Goal: Task Accomplishment & Management: Complete application form

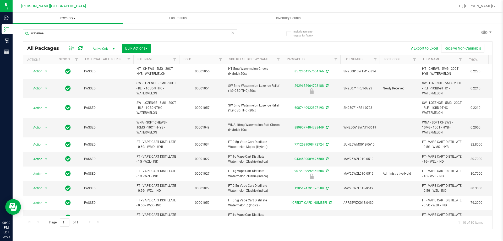
scroll to position [12, 0]
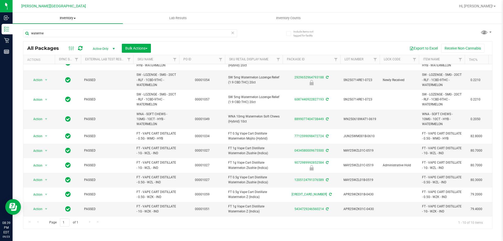
click at [66, 19] on span "Inventory" at bounding box center [68, 18] width 110 height 5
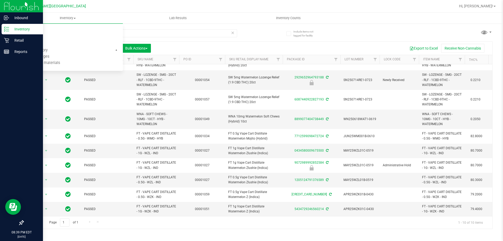
click at [13, 31] on p "Inventory" at bounding box center [24, 29] width 31 height 6
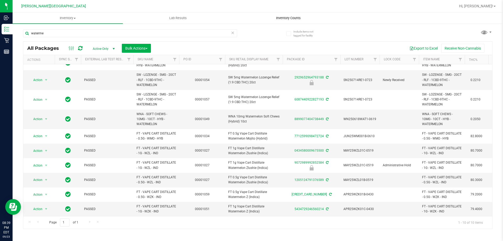
click at [281, 17] on span "Inventory Counts" at bounding box center [288, 18] width 39 height 5
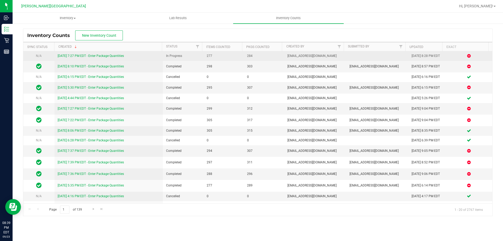
click at [119, 56] on link "[DATE] 7:27 PM EDT - Enter Package Quantities" at bounding box center [91, 56] width 66 height 4
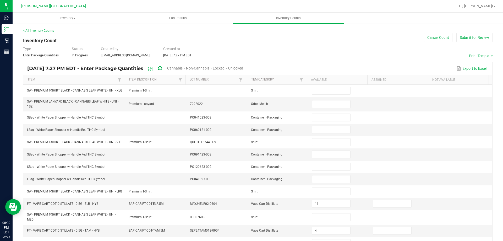
click at [243, 68] on span "Unlocked" at bounding box center [235, 68] width 15 height 4
type input "11"
type input "4"
type input "6"
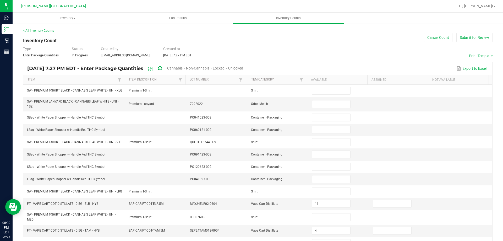
type input "3"
type input "10"
type input "13"
type input "7"
type input "2"
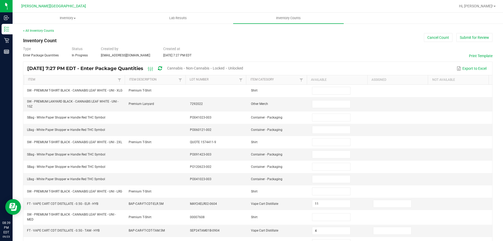
type input "8"
type input "2"
type input "4"
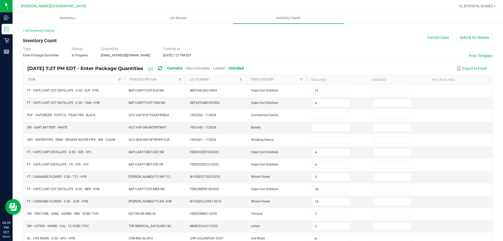
click at [97, 81] on link "Item" at bounding box center [72, 80] width 88 height 4
type input "0"
type input "20"
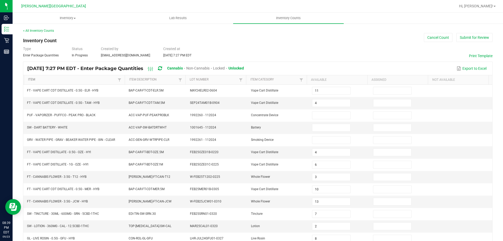
type input "0"
type input "12"
type input "10"
type input "8"
type input "9"
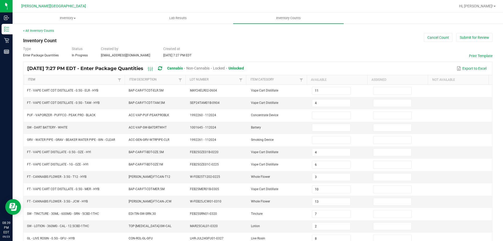
type input "15"
type input "1"
type input "14"
type input "16"
type input "11"
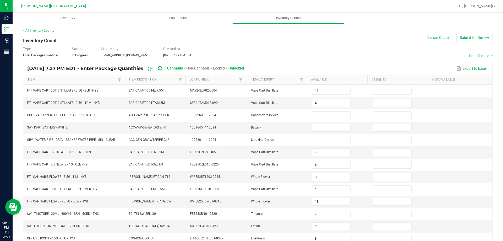
type input "1"
type input "6"
type input "18"
type input "8"
type input "18"
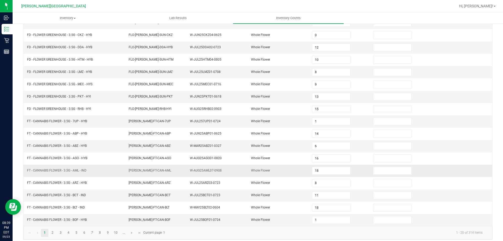
scroll to position [109, 0]
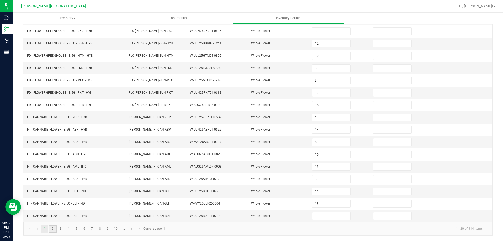
click at [50, 230] on link "2" at bounding box center [53, 229] width 8 height 8
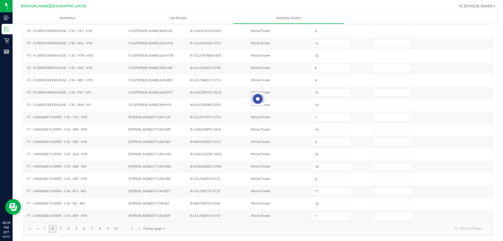
type input "19"
type input "1"
type input "9"
type input "13"
type input "1"
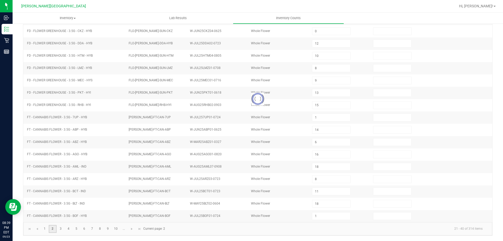
type input "1"
type input "13"
type input "2"
type input "1"
type input "8"
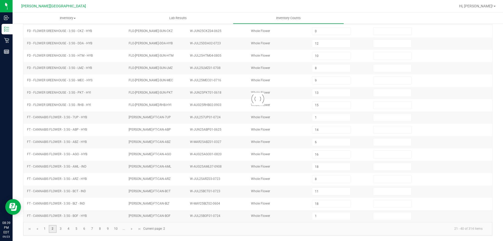
type input "15"
type input "8"
type input "2"
type input "3"
type input "16"
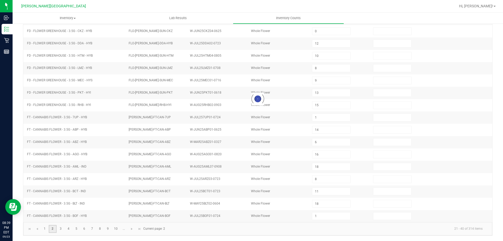
type input "2"
type input "4"
type input "17"
type input "11"
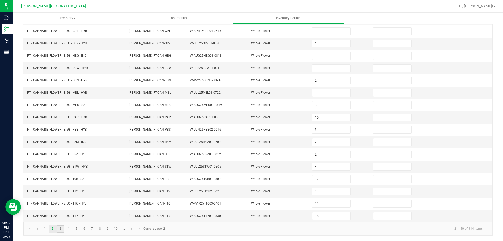
click at [62, 226] on link "3" at bounding box center [61, 229] width 8 height 8
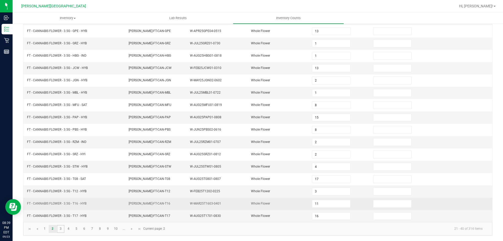
type input "16"
type input "17"
type input "14"
type input "3"
type input "6"
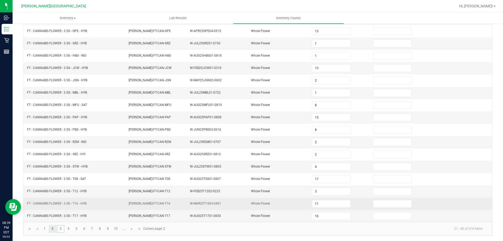
type input "20"
type input "9"
type input "4"
type input "7"
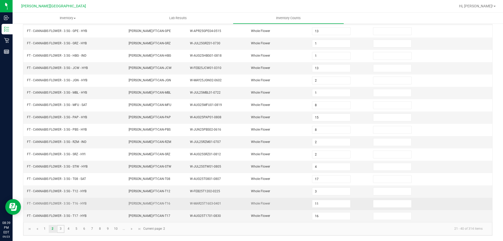
type input "4"
type input "3"
type input "2"
type input "3"
type input "10"
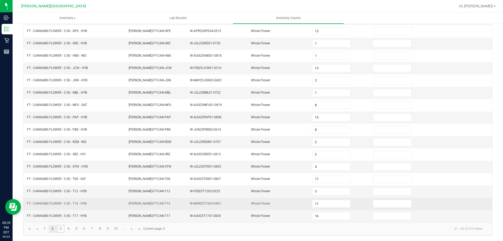
type input "6"
type input "10"
type input "6"
type input "10"
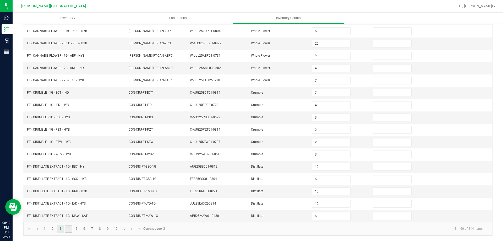
click at [68, 229] on link "4" at bounding box center [69, 229] width 8 height 8
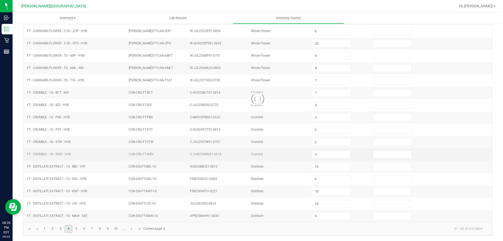
type input "1"
type input "11"
type input "0"
type input "7"
type input "18"
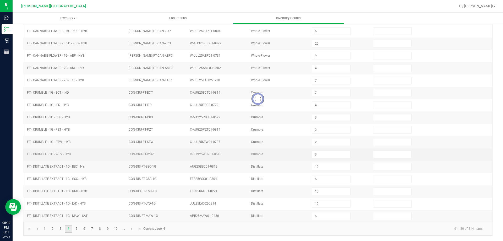
type input "11"
type input "1"
type input "2"
type input "3"
type input "6"
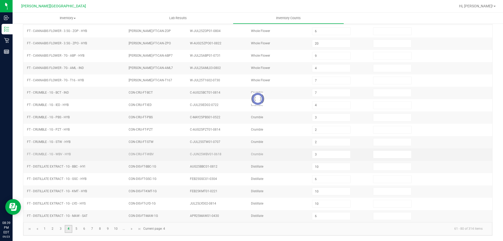
type input "1"
type input "5"
type input "8"
type input "7"
type input "21"
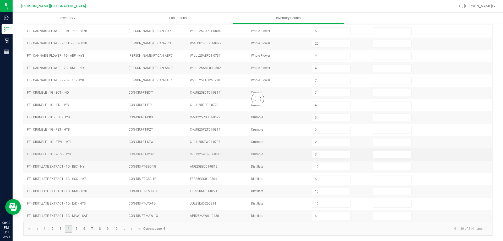
type input "7"
type input "4"
type input "9"
type input "15"
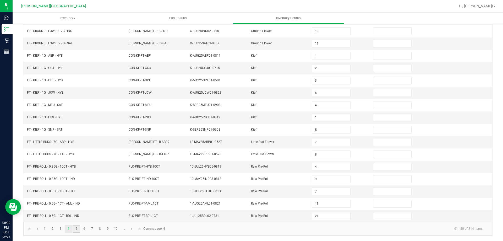
click at [75, 230] on link "5" at bounding box center [77, 229] width 8 height 8
type input "10"
type input "22"
type input "3"
type input "19"
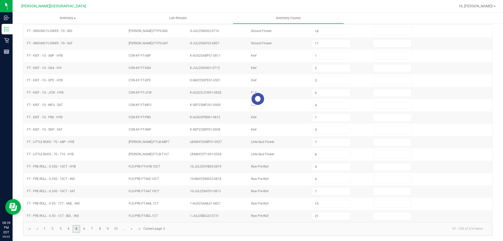
type input "9"
type input "23"
type input "2"
type input "19"
type input "9"
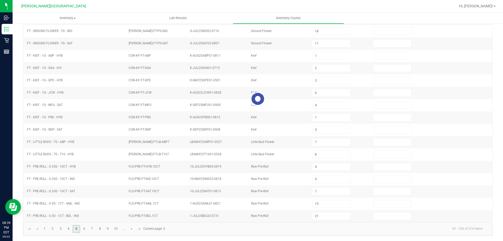
type input "25"
type input "10"
type input "9"
type input "11"
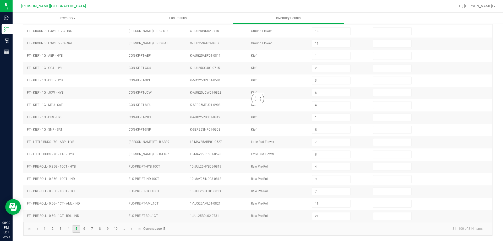
type input "6"
type input "9"
type input "22"
type input "2"
type input "10"
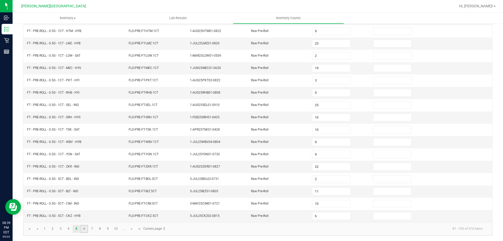
click at [85, 230] on link "6" at bounding box center [84, 229] width 8 height 8
type input "5"
type input "11"
type input "8"
type input "1"
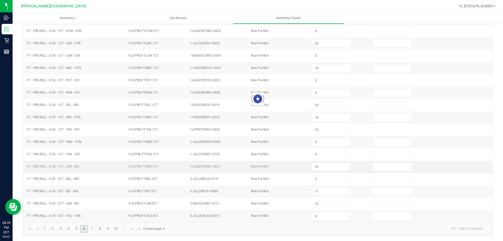
type input "3"
type input "1"
type input "7"
type input "1"
type input "12"
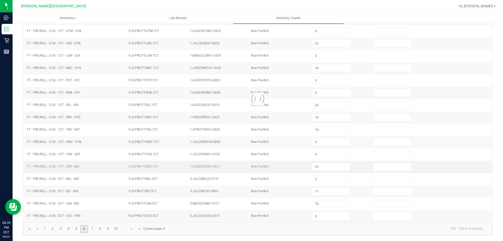
type input "1"
type input "7"
type input "14"
type input "25"
type input "24"
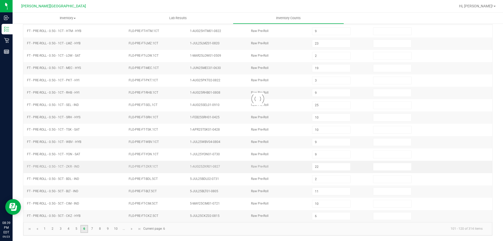
type input "25"
type input "24"
type input "25"
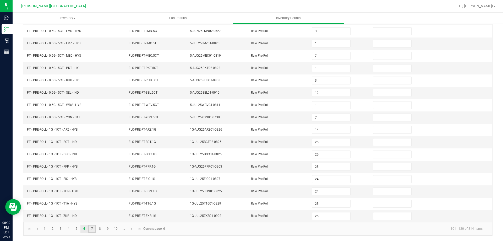
click at [93, 229] on link "7" at bounding box center [92, 229] width 8 height 8
type input "3"
type input "1"
type input "4"
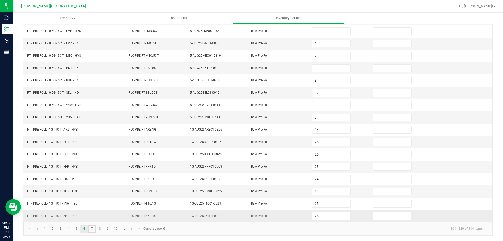
type input "1"
type input "2"
type input "5"
type input "7"
type input "3"
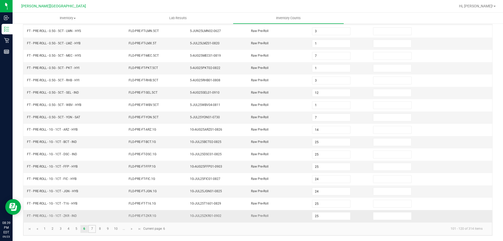
type input "9"
type input "6"
type input "5"
type input "2"
type input "9"
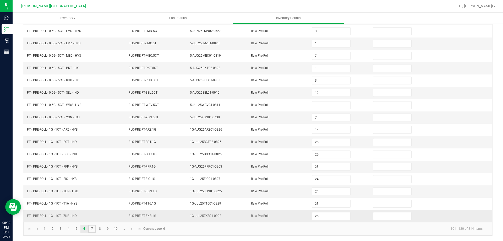
type input "8"
type input "7"
type input "4"
type input "2"
type input "4"
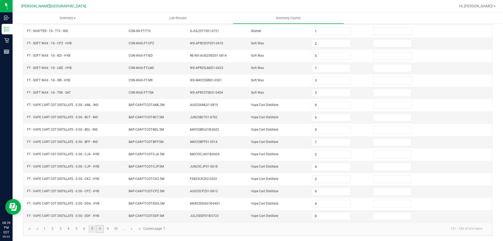
click at [102, 229] on link "8" at bounding box center [100, 229] width 8 height 8
type input "5"
type input "11"
type input "7"
type input "9"
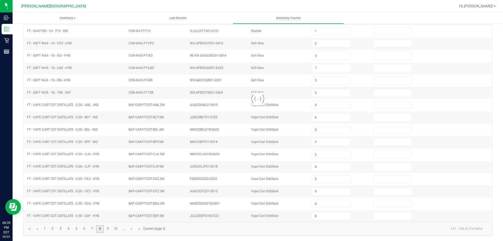
type input "3"
type input "7"
type input "10"
type input "9"
type input "4"
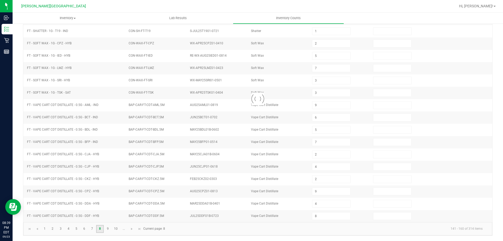
type input "4"
type input "11"
type input "2"
type input "12"
type input "8"
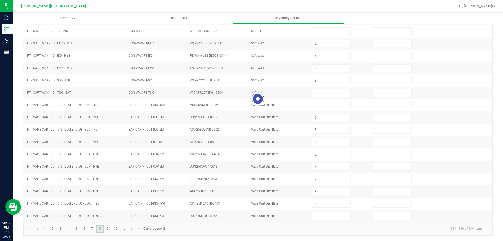
type input "7"
type input "3"
type input "1"
type input "12"
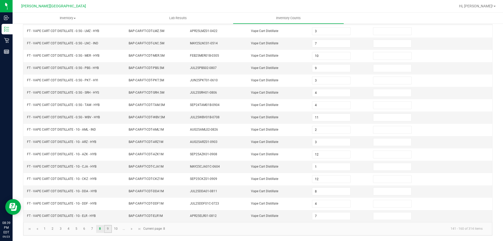
click at [110, 227] on link "9" at bounding box center [108, 229] width 8 height 8
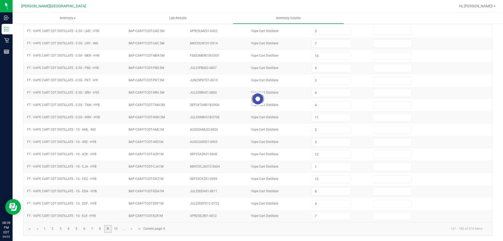
type input "12"
type input "2"
type input "6"
type input "4"
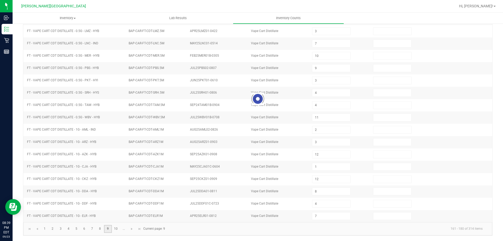
type input "2"
type input "11"
type input "6"
type input "2"
type input "3"
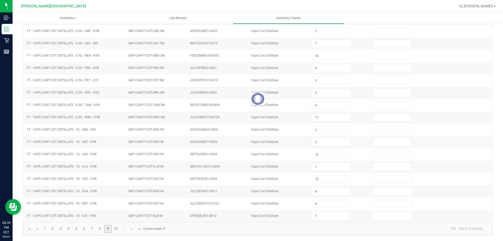
type input "7"
type input "0"
type input "3"
type input "9"
type input "3"
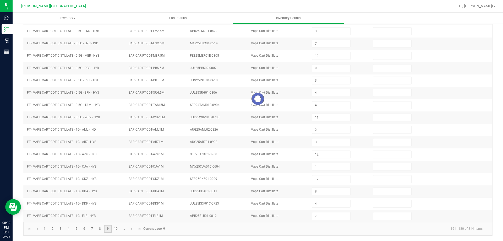
type input "10"
type input "4"
type input "0"
type input "4"
type input "7"
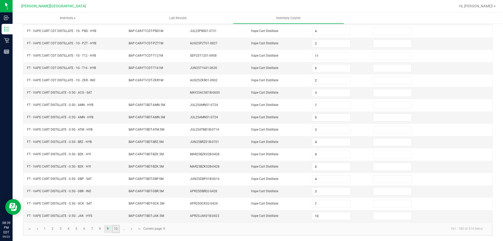
click at [116, 231] on link "10" at bounding box center [116, 229] width 8 height 8
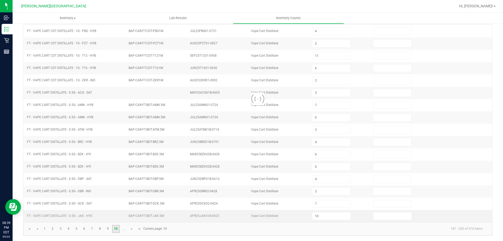
type input "4"
type input "1"
type input "9"
type input "0"
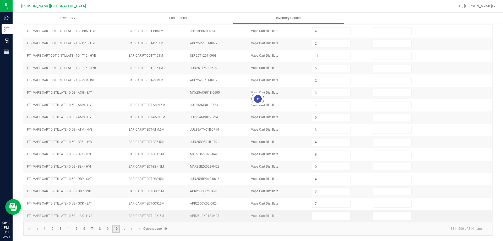
type input "10"
type input "7"
type input "4"
type input "3"
type input "2"
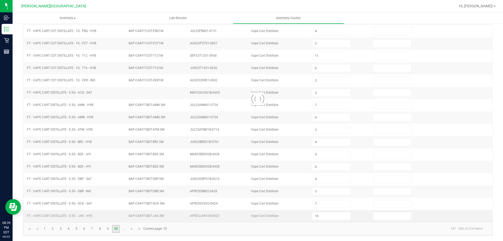
type input "9"
type input "10"
type input "2"
type input "1"
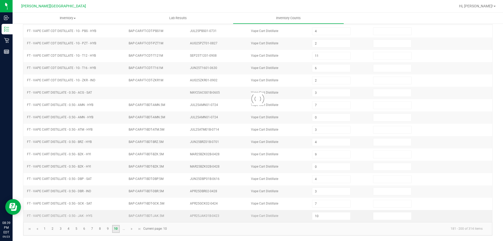
type input "2"
type input "6"
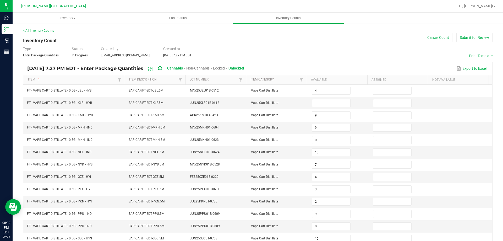
scroll to position [105, 0]
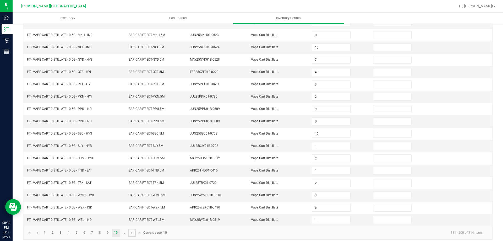
click at [130, 233] on span "Go to the next page" at bounding box center [132, 233] width 4 height 4
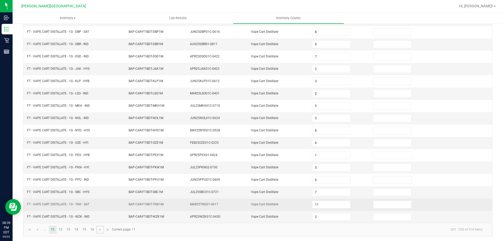
scroll to position [109, 0]
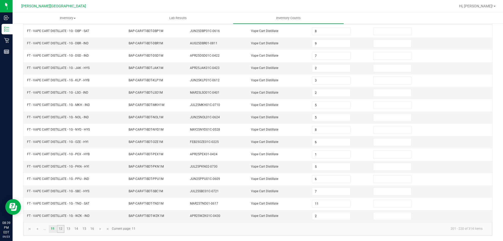
click at [63, 229] on link "12" at bounding box center [61, 229] width 8 height 8
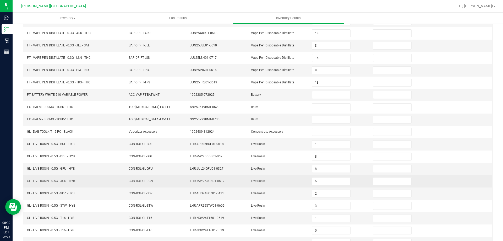
scroll to position [30, 0]
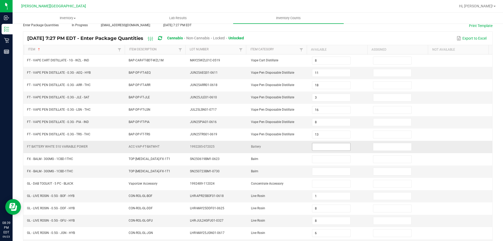
click at [321, 148] on input at bounding box center [331, 146] width 38 height 7
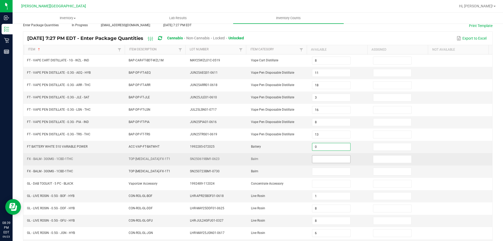
click at [319, 158] on input at bounding box center [331, 158] width 38 height 7
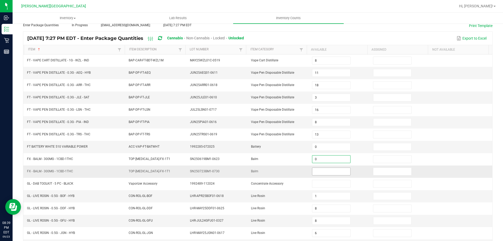
click at [325, 173] on input at bounding box center [331, 171] width 38 height 7
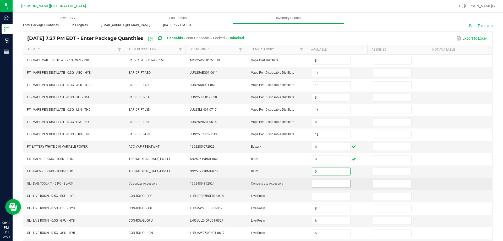
click at [325, 183] on input at bounding box center [331, 183] width 38 height 7
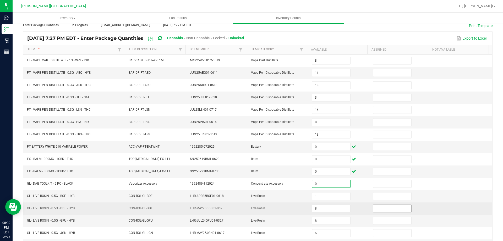
click at [373, 207] on input at bounding box center [392, 208] width 38 height 7
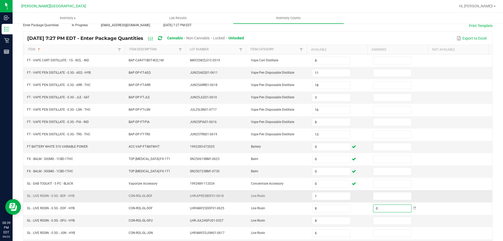
click at [433, 201] on td at bounding box center [461, 196] width 61 height 12
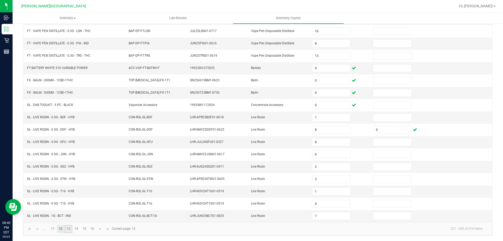
click at [69, 230] on link "13" at bounding box center [69, 229] width 8 height 8
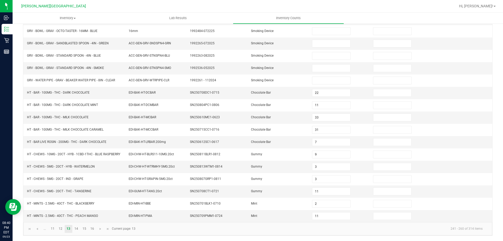
click at [416, 234] on kendo-pager "... 11 12 13 14 15 16 241 - 260 of 314 items Current page: 13" at bounding box center [257, 228] width 469 height 13
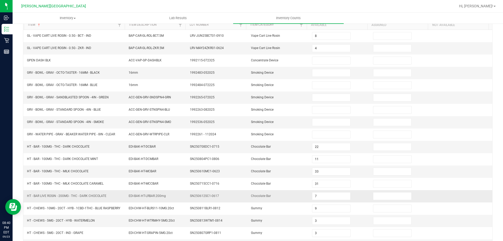
scroll to position [30, 0]
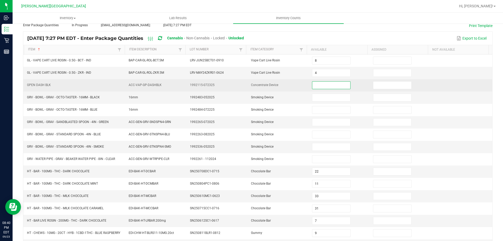
click at [327, 87] on input at bounding box center [331, 85] width 38 height 7
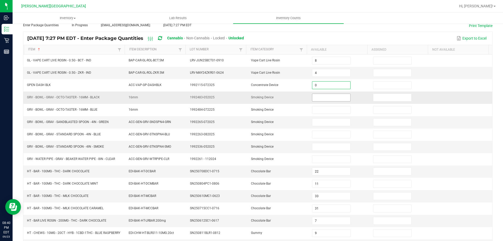
click at [324, 97] on input at bounding box center [331, 97] width 38 height 7
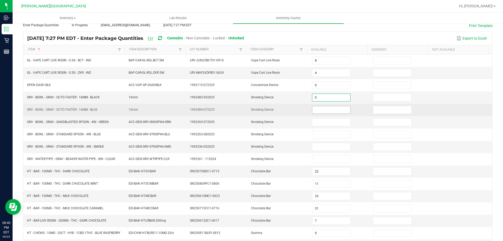
click at [323, 112] on input at bounding box center [331, 109] width 38 height 7
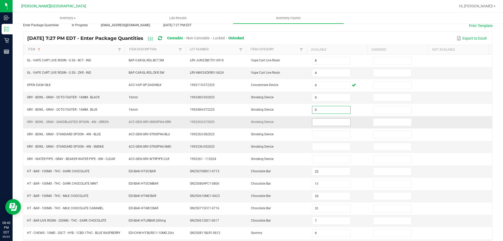
click at [327, 124] on input at bounding box center [331, 121] width 38 height 7
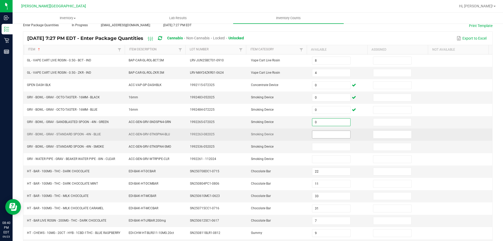
click at [326, 133] on input at bounding box center [331, 134] width 38 height 7
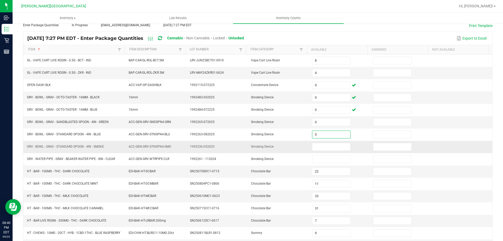
click at [320, 151] on td at bounding box center [339, 147] width 61 height 12
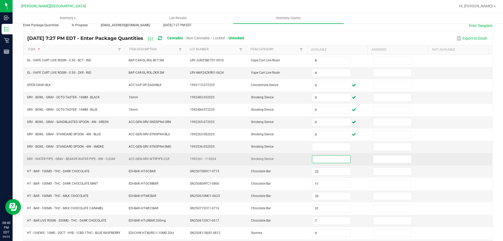
click at [320, 159] on input at bounding box center [331, 158] width 38 height 7
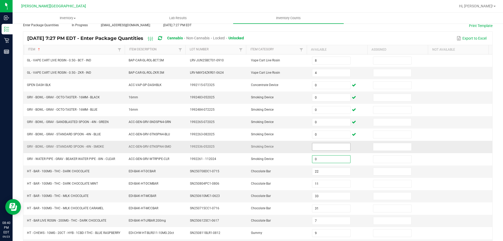
click at [321, 147] on input at bounding box center [331, 146] width 38 height 7
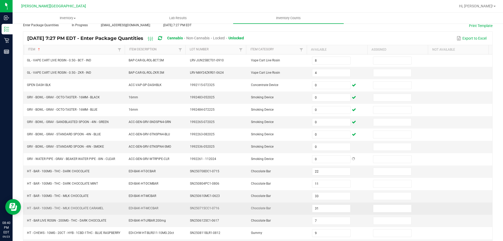
click at [476, 212] on td at bounding box center [461, 208] width 61 height 12
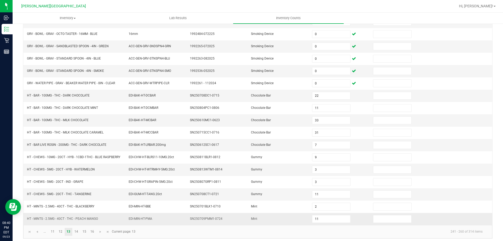
scroll to position [109, 0]
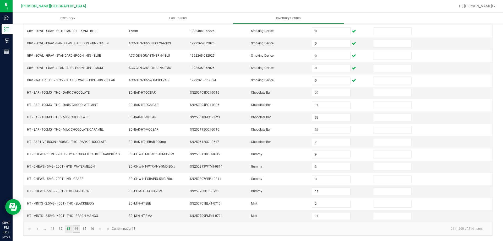
click at [73, 230] on link "14" at bounding box center [77, 229] width 8 height 8
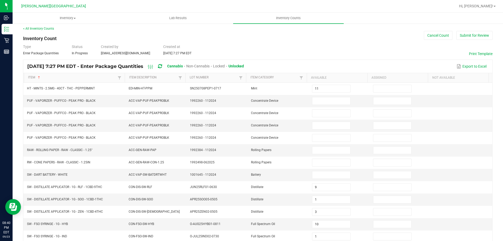
scroll to position [0, 0]
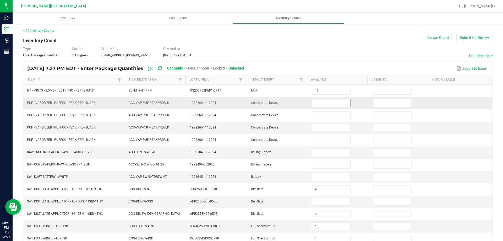
click at [320, 105] on input at bounding box center [331, 102] width 38 height 7
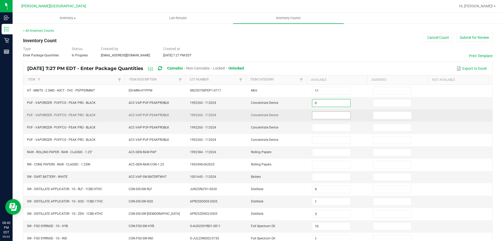
click at [321, 113] on input at bounding box center [331, 115] width 38 height 7
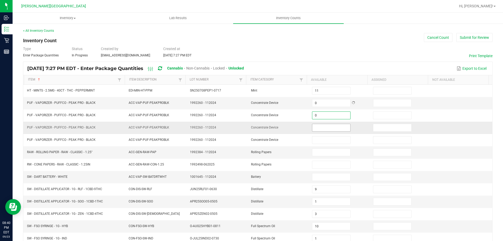
click at [322, 128] on input at bounding box center [331, 127] width 38 height 7
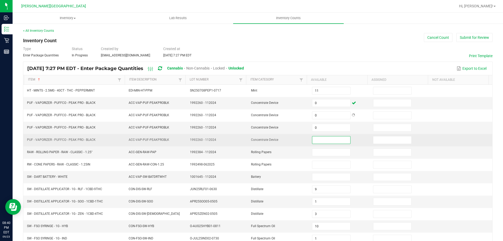
click at [323, 138] on input at bounding box center [331, 139] width 38 height 7
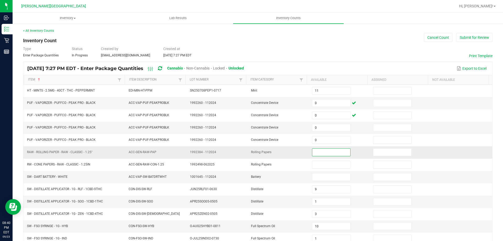
click at [323, 153] on input at bounding box center [331, 152] width 38 height 7
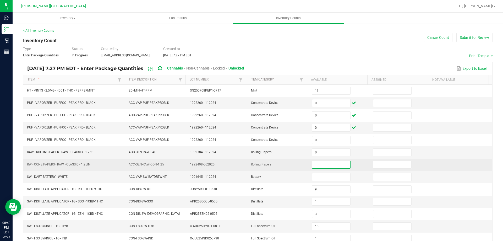
click at [323, 165] on input at bounding box center [331, 164] width 38 height 7
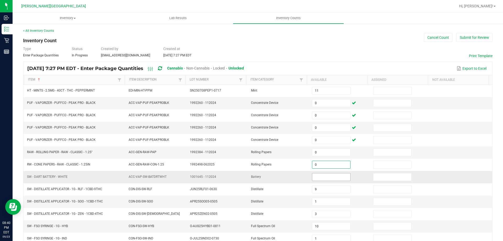
click at [320, 177] on input at bounding box center [331, 176] width 38 height 7
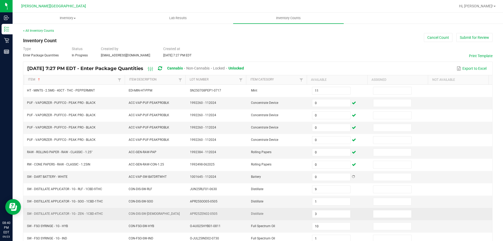
click at [474, 211] on td at bounding box center [461, 214] width 61 height 12
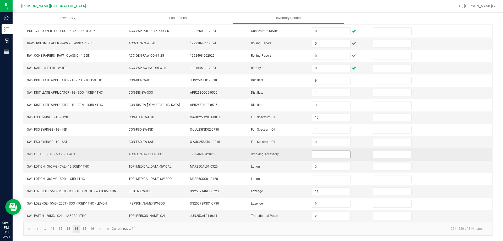
click at [323, 158] on input at bounding box center [331, 154] width 38 height 7
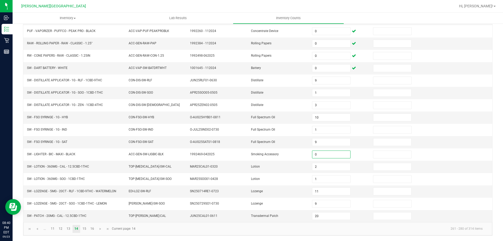
click at [286, 227] on kendo-pager-info "261 - 280 of 314 items" at bounding box center [313, 228] width 348 height 9
click at [85, 228] on link "15" at bounding box center [84, 229] width 8 height 8
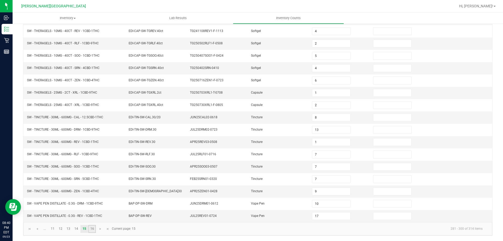
click at [91, 229] on link "16" at bounding box center [92, 229] width 8 height 8
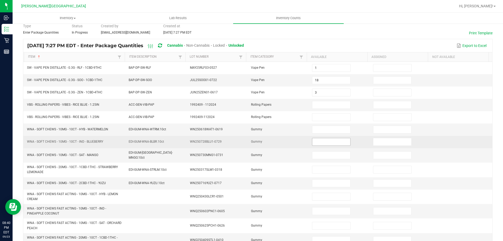
scroll to position [46, 0]
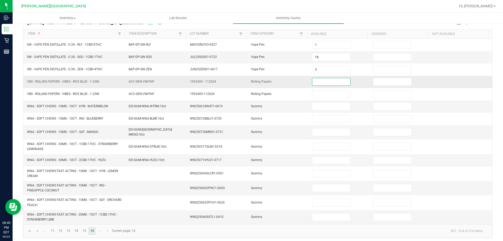
click at [317, 83] on input at bounding box center [331, 81] width 38 height 7
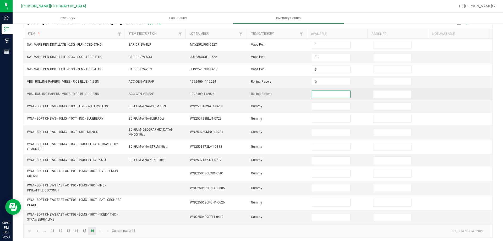
click at [322, 92] on input at bounding box center [331, 93] width 38 height 7
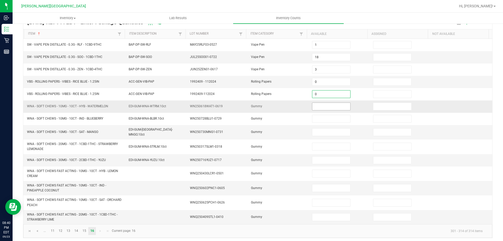
click at [323, 105] on input at bounding box center [331, 106] width 38 height 7
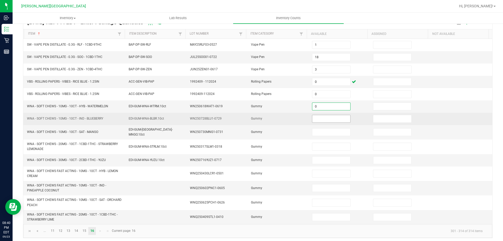
click at [323, 118] on input at bounding box center [331, 118] width 38 height 7
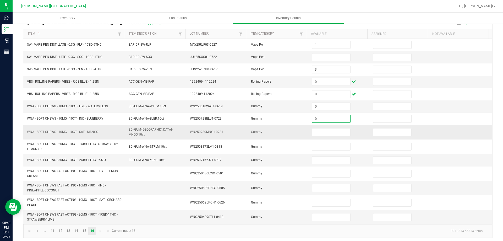
click at [323, 135] on td at bounding box center [339, 132] width 61 height 14
click at [325, 131] on input at bounding box center [331, 131] width 38 height 7
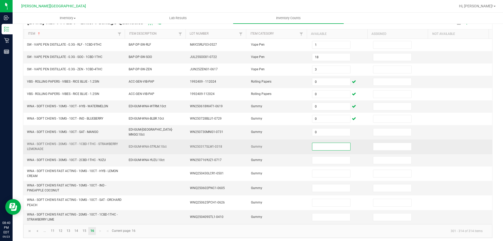
click at [324, 147] on input at bounding box center [331, 146] width 38 height 7
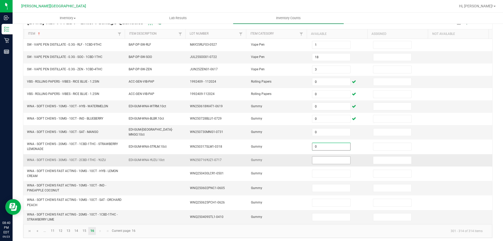
click at [323, 158] on input at bounding box center [331, 159] width 38 height 7
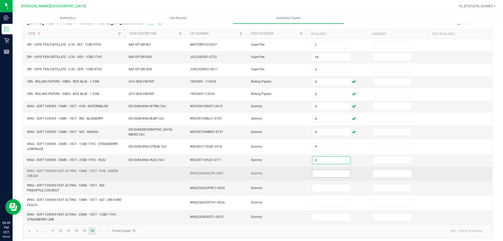
click at [323, 170] on input at bounding box center [331, 173] width 38 height 7
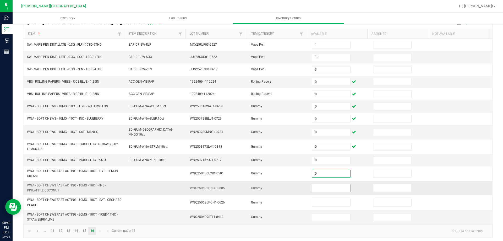
click at [323, 188] on input at bounding box center [331, 187] width 38 height 7
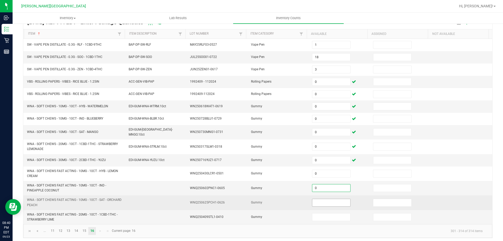
click at [326, 203] on input at bounding box center [331, 202] width 38 height 7
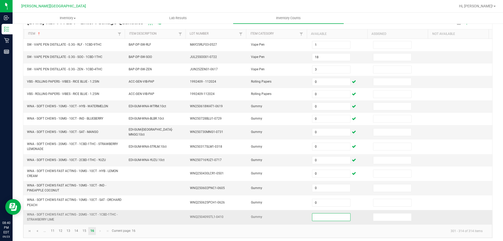
click at [326, 213] on input at bounding box center [331, 216] width 38 height 7
click at [359, 224] on kendo-pager "... 11 12 13 14 15 16 301 - 314 of 314 items Current page: 16" at bounding box center [257, 230] width 469 height 13
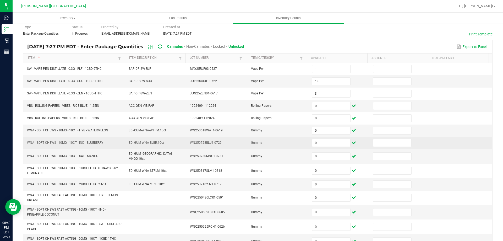
scroll to position [0, 0]
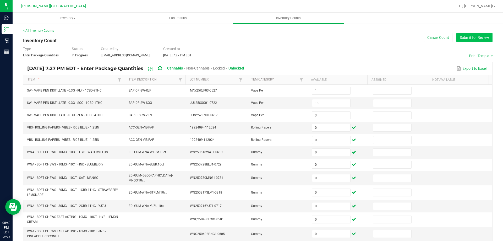
click at [457, 35] on button "Submit for Review" at bounding box center [475, 37] width 36 height 9
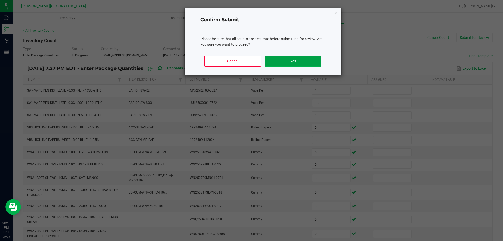
click at [309, 59] on button "Yes" at bounding box center [293, 61] width 56 height 11
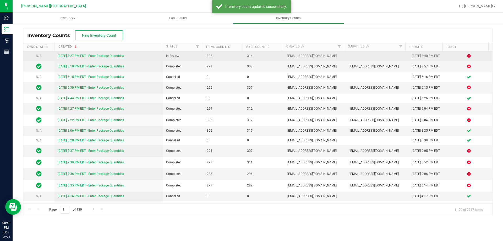
click at [122, 56] on link "[DATE] 7:27 PM EDT - Enter Package Quantities" at bounding box center [91, 56] width 66 height 4
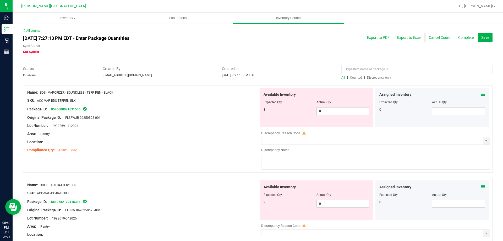
click at [371, 79] on span "Discrepancy only" at bounding box center [379, 78] width 24 height 4
click at [344, 112] on span "0 0" at bounding box center [343, 111] width 53 height 8
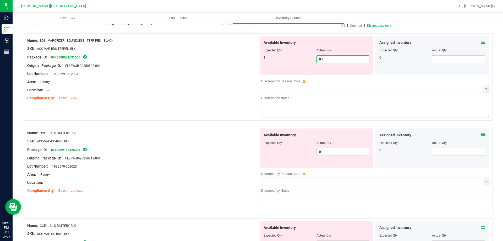
scroll to position [52, 0]
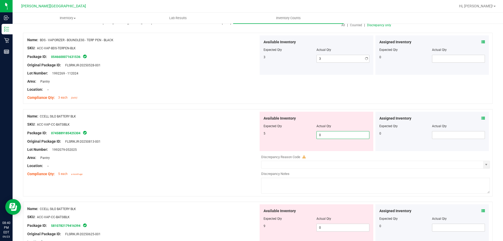
click at [334, 151] on div "Available Inventory Expected Qty Actual Qty 5 0 0" at bounding box center [374, 153] width 231 height 83
click at [240, 154] on div at bounding box center [142, 153] width 231 height 3
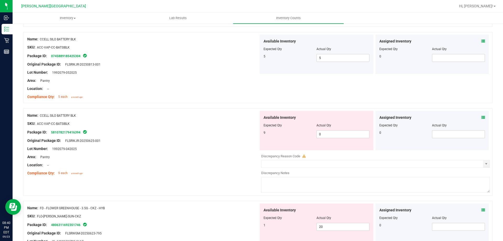
scroll to position [131, 0]
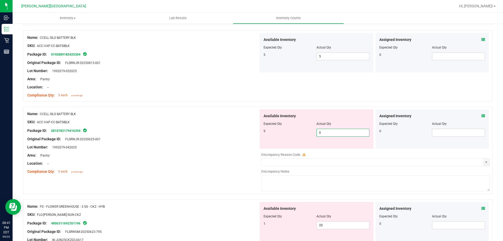
click at [348, 134] on span "0 0" at bounding box center [343, 133] width 53 height 8
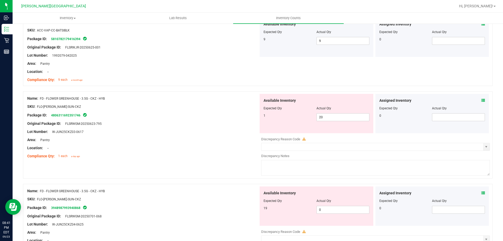
scroll to position [236, 0]
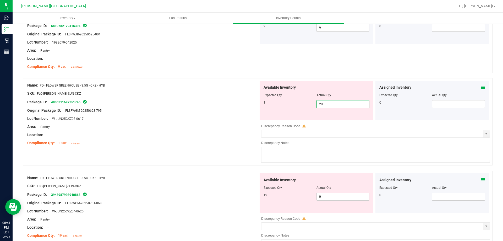
click at [326, 106] on span "20 20" at bounding box center [343, 104] width 53 height 8
click at [331, 197] on div "Available Inventory Expected Qty Actual Qty 19 0 0" at bounding box center [374, 214] width 231 height 83
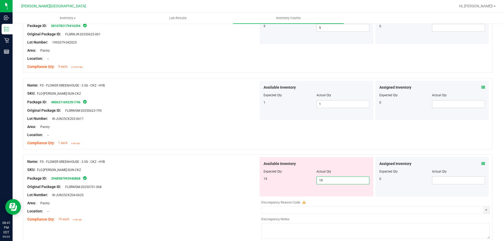
click at [306, 172] on div "Expected Qty" at bounding box center [290, 171] width 53 height 5
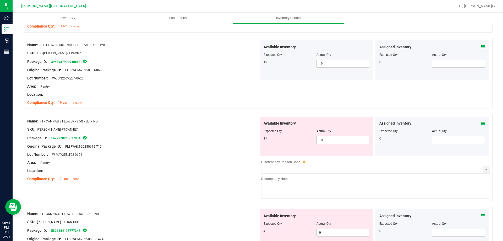
scroll to position [393, 0]
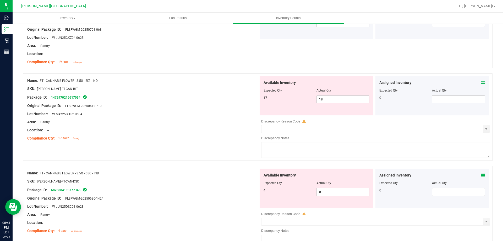
click at [208, 147] on div "Name: FT - CANNABIS FLOWER - 3.5G - BLT - IND SKU: [PERSON_NAME]-FT-CAN-BLT Pac…" at bounding box center [258, 116] width 470 height 87
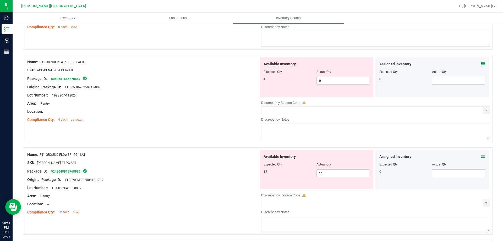
scroll to position [970, 0]
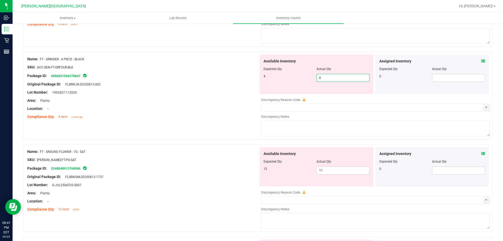
click at [334, 77] on span "0 0" at bounding box center [343, 78] width 53 height 8
click at [171, 200] on div "Name: FT - GROUND FLOWER - 7G - SAT SKU: [PERSON_NAME]-FT-PG-SAT Package ID: 52…" at bounding box center [258, 187] width 470 height 87
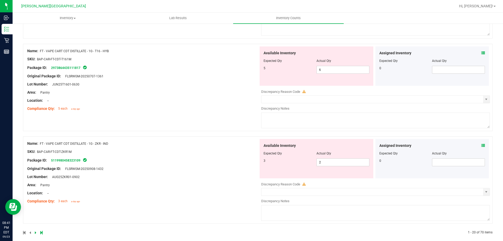
scroll to position [1615, 0]
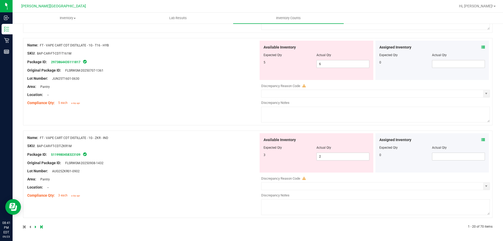
click at [36, 225] on icon at bounding box center [36, 226] width 2 height 3
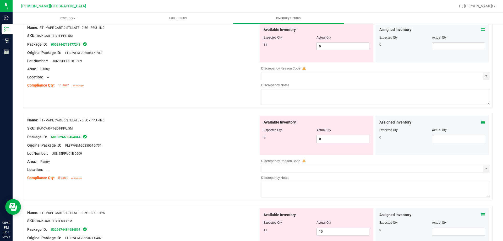
scroll to position [236, 0]
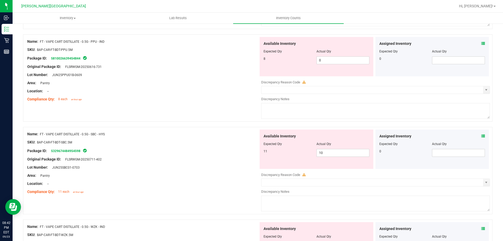
click at [214, 195] on div "Name: FT - VAPE CART DISTILLATE - 0.5G - SBC - HYS SKU: BAP-CAR-FT-BDT-SBC.5M P…" at bounding box center [142, 162] width 231 height 67
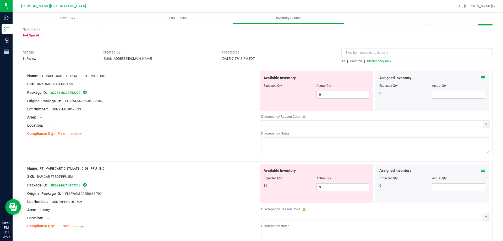
scroll to position [0, 0]
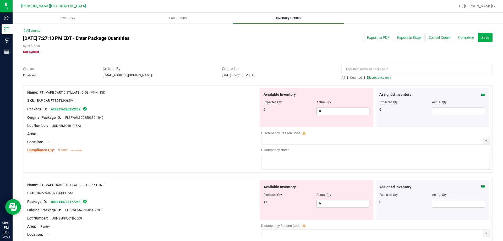
click at [290, 16] on span "Inventory Counts" at bounding box center [288, 18] width 39 height 5
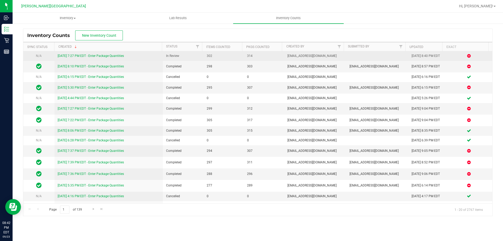
click at [92, 55] on link "[DATE] 7:27 PM EDT - Enter Package Quantities" at bounding box center [91, 56] width 66 height 4
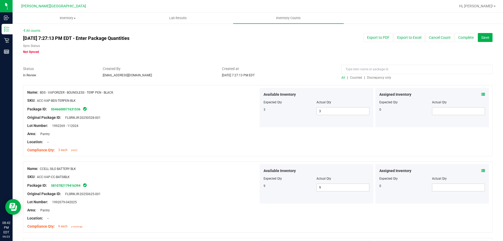
click at [371, 76] on span "Discrepancy only" at bounding box center [379, 78] width 24 height 4
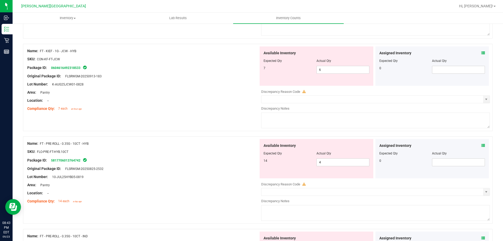
scroll to position [708, 0]
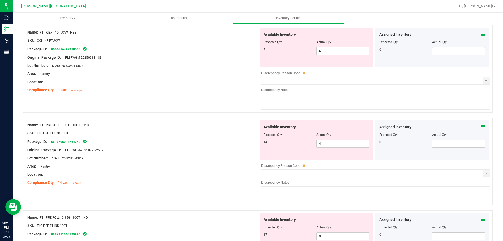
click at [344, 151] on div "Available Inventory Expected Qty Actual Qty 14 4 4" at bounding box center [317, 139] width 114 height 39
click at [345, 143] on span "4 4" at bounding box center [343, 144] width 53 height 8
click at [160, 155] on div "Name: FT - PRE-ROLL - 0.35G - 10CT - HYB SKU: FLO-PRE-FT-HYB.10CT Package ID: 5…" at bounding box center [142, 153] width 231 height 67
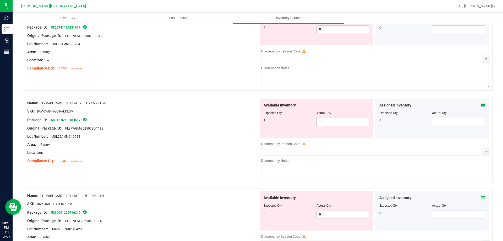
scroll to position [1337, 0]
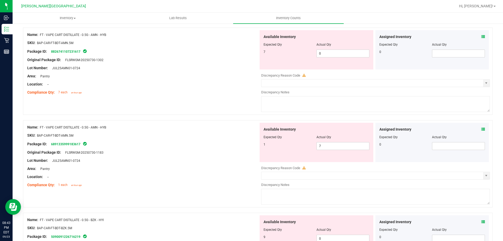
click at [334, 49] on div at bounding box center [317, 48] width 106 height 3
click at [334, 52] on span "0 0" at bounding box center [343, 54] width 53 height 8
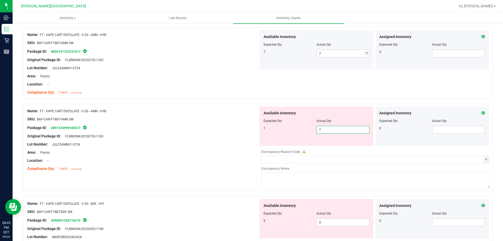
click at [321, 147] on div "Available Inventory Expected Qty Actual Qty 1 7 7" at bounding box center [374, 147] width 231 height 83
click at [203, 140] on div at bounding box center [142, 140] width 231 height 3
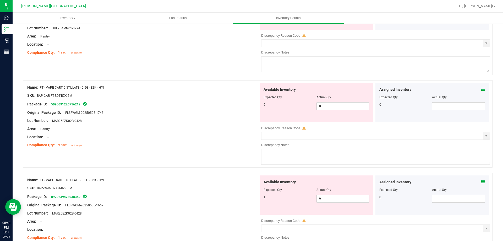
scroll to position [1468, 0]
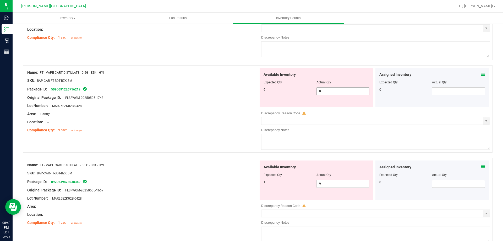
click at [352, 91] on span "0 0" at bounding box center [343, 91] width 53 height 8
click at [209, 188] on div "Name: FT - VAPE CART DISTILLATE - 0.5G - BZK - HYI SKU: BAP-CAR-FT-BDT-BZK.5M P…" at bounding box center [142, 193] width 231 height 67
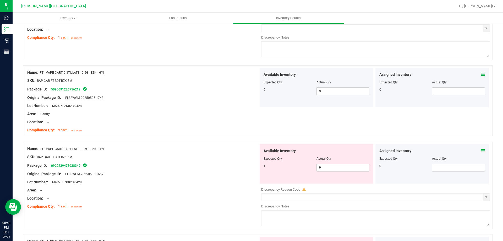
click at [332, 160] on div "Actual Qty" at bounding box center [343, 158] width 53 height 5
click at [332, 168] on span "9 9" at bounding box center [343, 168] width 53 height 8
click at [217, 204] on div "Compliance Qty: 1 each an hour ago" at bounding box center [142, 207] width 231 height 6
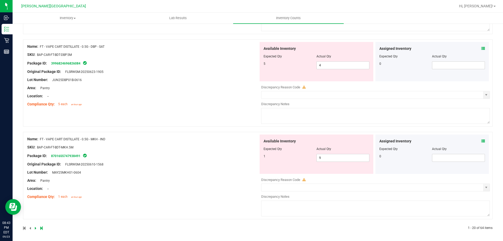
scroll to position [1664, 0]
click at [35, 227] on icon at bounding box center [36, 226] width 2 height 3
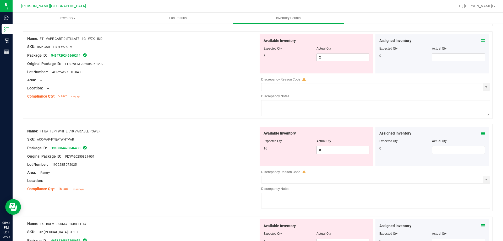
scroll to position [341, 0]
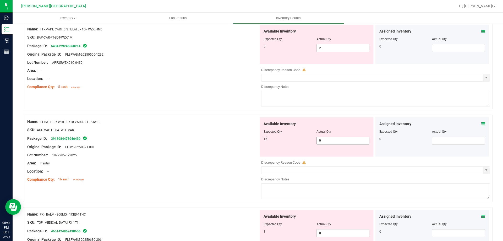
click at [329, 140] on span "0 0" at bounding box center [343, 141] width 53 height 8
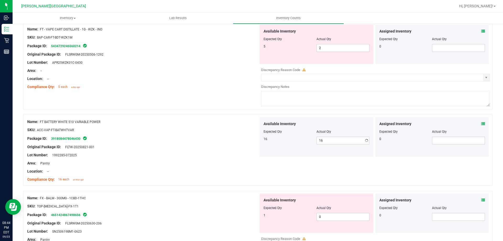
click at [207, 218] on div "Name: FX - BALM - 300MG - 1CBD-1THC SKU: TOP-[MEDICAL_DATA]-FX-1T1 Package ID: …" at bounding box center [142, 226] width 231 height 67
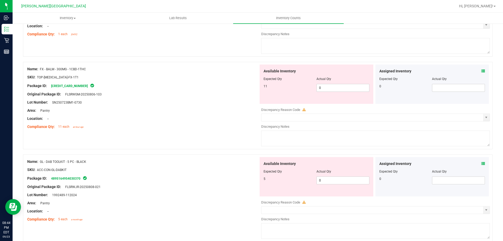
scroll to position [577, 0]
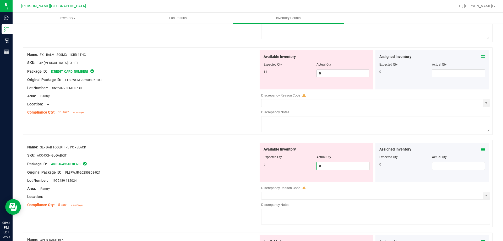
click at [335, 165] on span "0 0" at bounding box center [343, 166] width 53 height 8
click at [236, 171] on div "Original Package ID: FLSRWJR-20250808-021" at bounding box center [142, 173] width 231 height 6
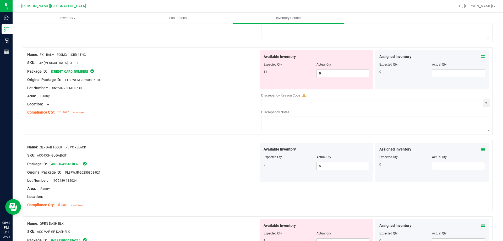
scroll to position [681, 0]
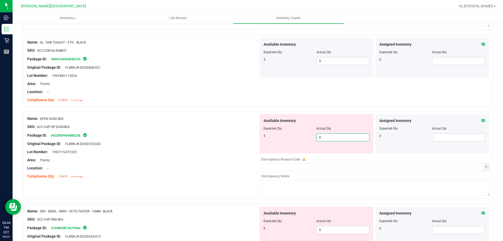
click at [348, 136] on span "0 0" at bounding box center [343, 137] width 53 height 8
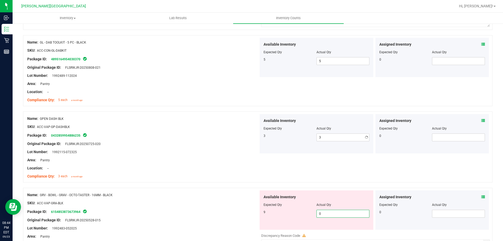
click at [334, 231] on div "Available Inventory Expected Qty Actual Qty 9 0 0" at bounding box center [374, 231] width 231 height 83
click at [336, 215] on input "0" at bounding box center [343, 213] width 52 height 7
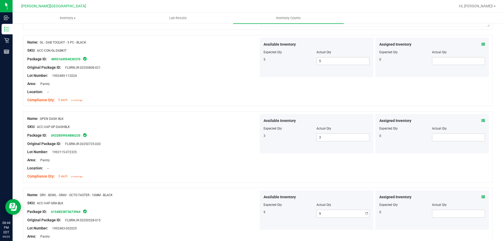
click at [163, 179] on div "Name: GPEN DASH BLK SKU: ACC-VAP-GP-DASHBLK Package ID: 0432859954886235 Origin…" at bounding box center [142, 147] width 231 height 67
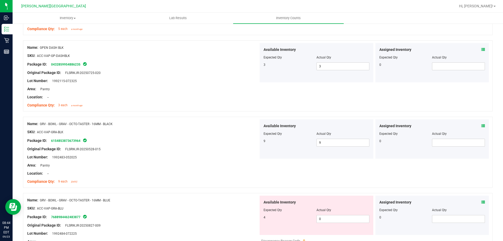
scroll to position [812, 0]
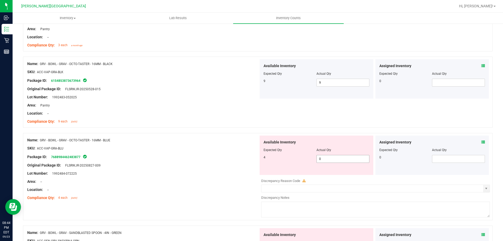
click at [332, 158] on span "0 0" at bounding box center [343, 159] width 53 height 8
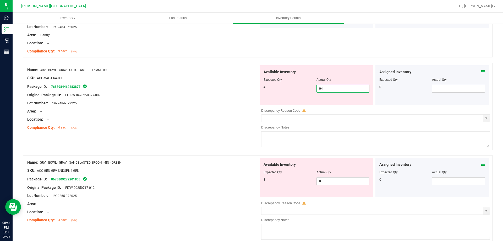
scroll to position [917, 0]
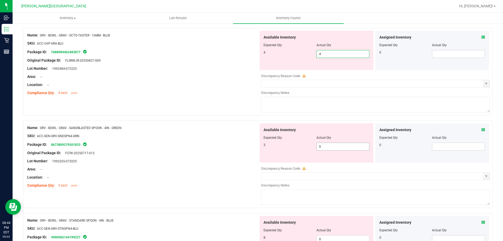
click at [344, 148] on div "Available Inventory Expected Qty Actual Qty 3 0 0" at bounding box center [374, 164] width 231 height 83
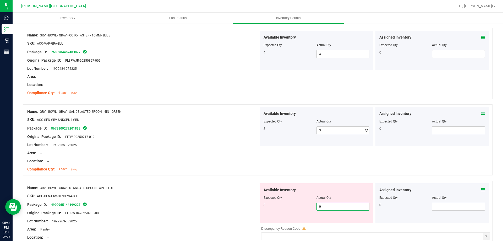
click at [334, 224] on div "Available Inventory Expected Qty Actual Qty 8 0 0" at bounding box center [374, 224] width 231 height 83
click at [216, 205] on div "Package ID: 4900965144199227" at bounding box center [142, 204] width 231 height 6
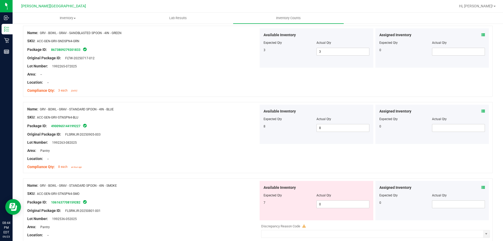
scroll to position [1101, 0]
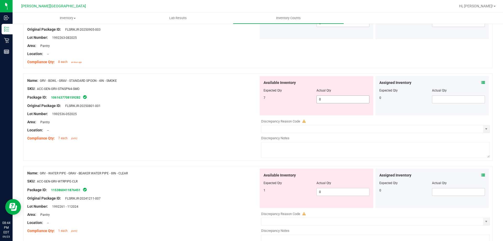
click at [329, 97] on span "0 0" at bounding box center [343, 99] width 53 height 8
click at [333, 193] on div "Available Inventory Expected Qty Actual Qty 1 0 0" at bounding box center [374, 210] width 231 height 83
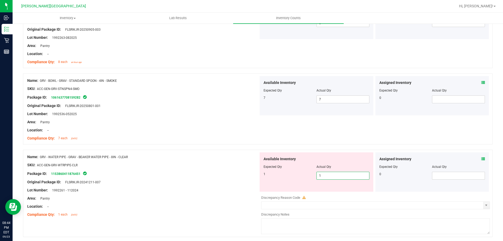
click at [207, 197] on div "Area: Pantry" at bounding box center [142, 199] width 231 height 6
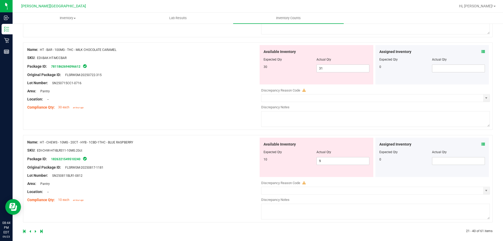
scroll to position [1566, 0]
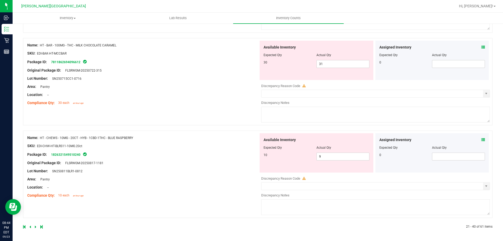
click at [36, 225] on icon at bounding box center [36, 226] width 2 height 3
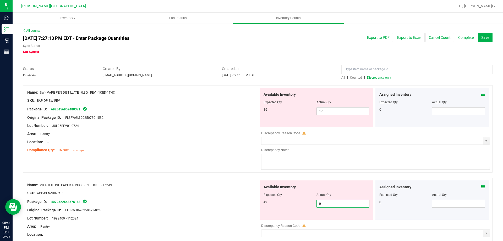
click at [324, 203] on span "0 0" at bounding box center [343, 204] width 53 height 8
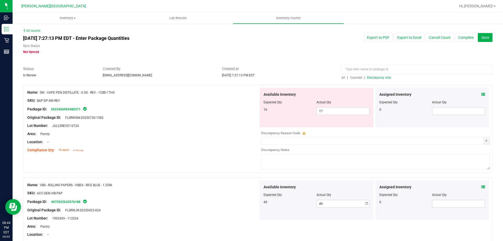
click at [239, 219] on div "Lot Number: 1992409 - 112024" at bounding box center [142, 218] width 231 height 6
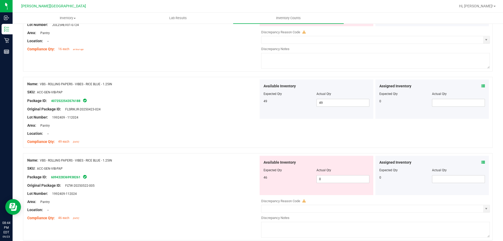
scroll to position [105, 0]
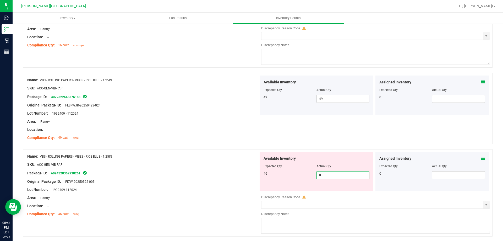
click at [330, 175] on span "0 0" at bounding box center [343, 175] width 53 height 8
click at [242, 188] on div "Lot Number: 1992409-112024" at bounding box center [142, 190] width 231 height 6
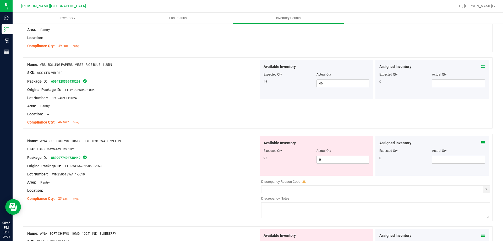
scroll to position [210, 0]
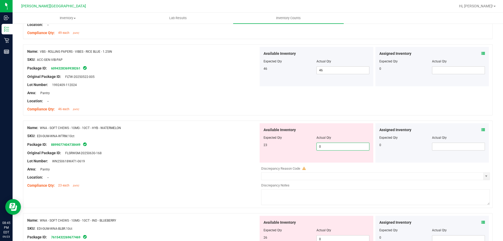
click at [342, 148] on span "0 0" at bounding box center [343, 147] width 53 height 8
click at [237, 159] on div "Lot Number: WN250618WAT1-0619" at bounding box center [142, 161] width 231 height 6
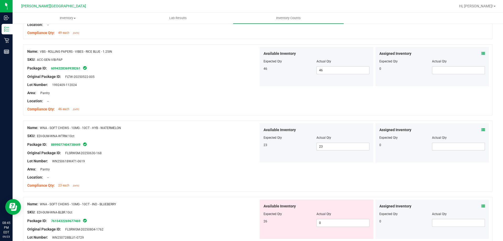
scroll to position [288, 0]
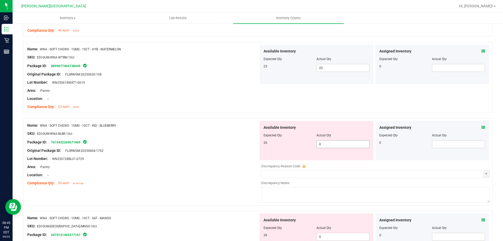
click at [325, 145] on span "0 0" at bounding box center [343, 144] width 53 height 8
click at [325, 144] on span "0 0" at bounding box center [343, 144] width 53 height 8
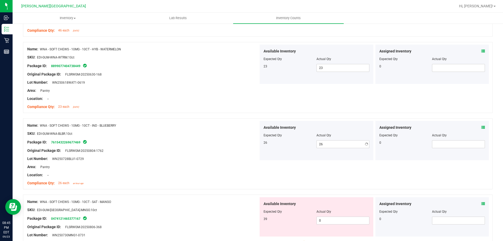
click at [208, 183] on div "Compliance Qty: 26 each an hour ago" at bounding box center [142, 183] width 231 height 6
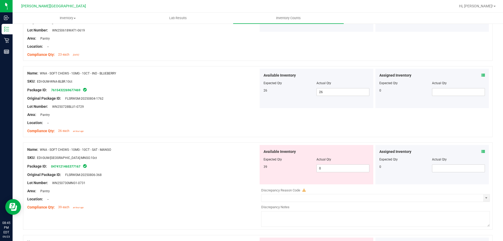
scroll to position [419, 0]
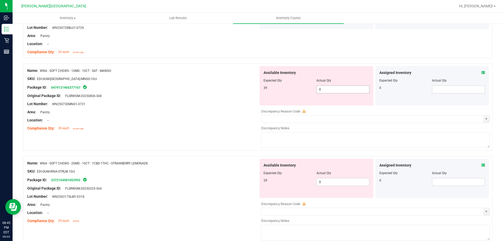
click at [332, 90] on span "0 0" at bounding box center [343, 89] width 53 height 8
click at [334, 183] on div "Available Inventory Expected Qty Actual Qty 29 0 0" at bounding box center [374, 200] width 231 height 83
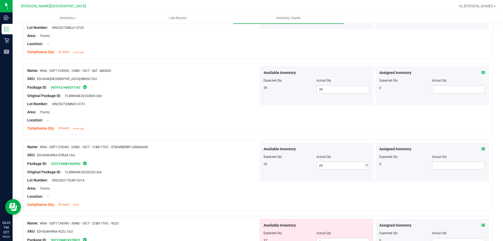
click at [243, 197] on div "Location: --" at bounding box center [142, 197] width 231 height 6
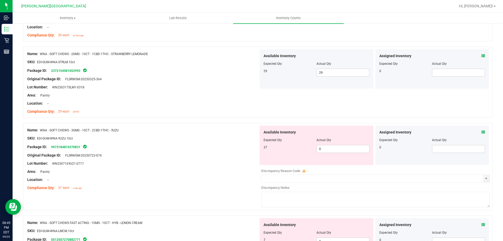
scroll to position [550, 0]
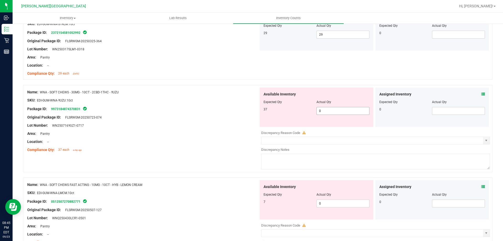
click at [334, 113] on span "0 0" at bounding box center [343, 111] width 53 height 8
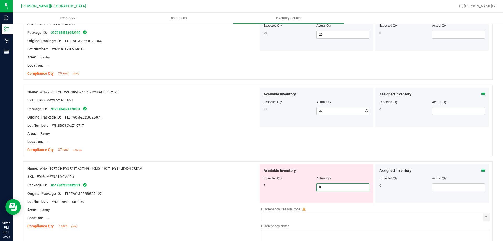
click at [333, 206] on div "Available Inventory Expected Qty Actual Qty 7 0 0" at bounding box center [374, 205] width 231 height 83
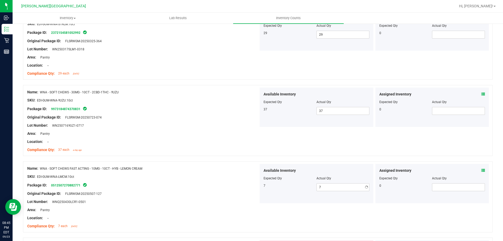
click at [213, 206] on div at bounding box center [142, 205] width 231 height 3
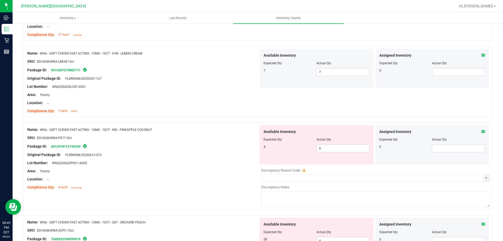
scroll to position [681, 0]
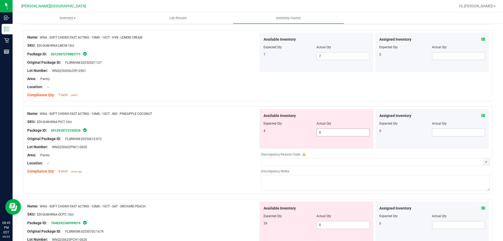
click at [331, 131] on span "0 0" at bounding box center [343, 132] width 53 height 8
click at [328, 228] on div "Available Inventory Expected Qty Actual Qty 39 0 0" at bounding box center [374, 243] width 231 height 83
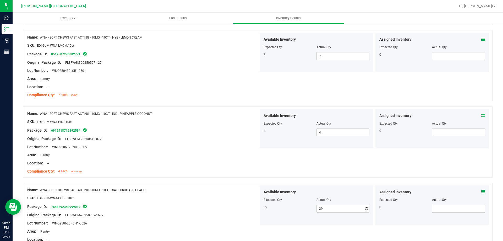
click at [217, 208] on div "Package ID: 7648292340999019" at bounding box center [142, 206] width 231 height 6
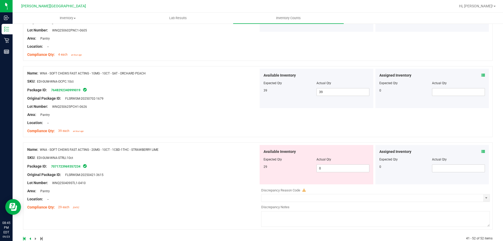
scroll to position [810, 0]
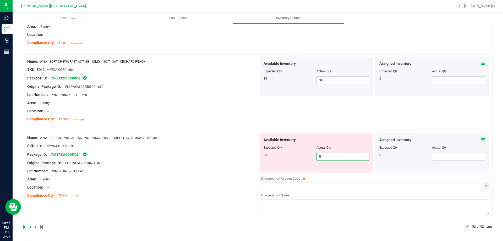
click at [325, 156] on span "0 0" at bounding box center [343, 157] width 53 height 8
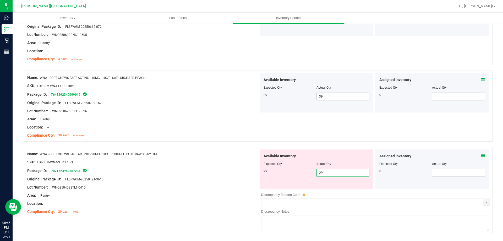
click at [219, 170] on div "Name: WNA - SOFT CHEWS FAST ACTING - 20MG - 10CT - 1CBD-1THC - STRAWBERRY LIME …" at bounding box center [142, 182] width 231 height 67
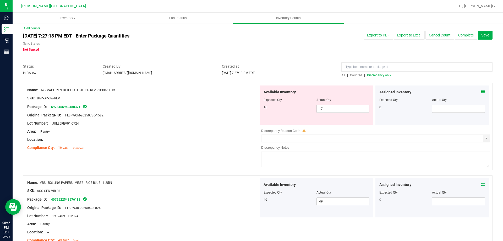
scroll to position [0, 0]
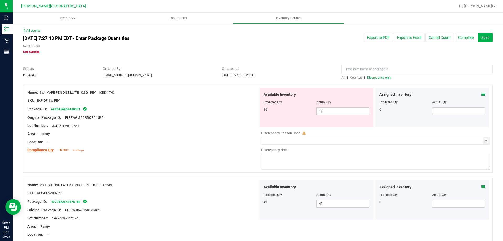
click at [373, 77] on span "Discrepancy only" at bounding box center [379, 78] width 24 height 4
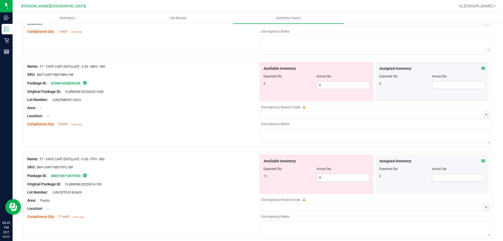
scroll to position [1712, 0]
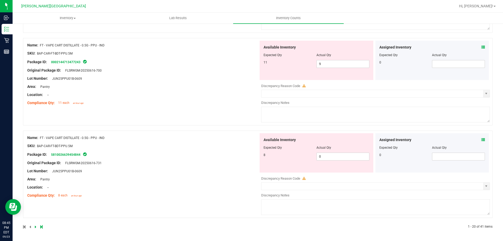
click at [36, 226] on icon at bounding box center [36, 226] width 2 height 3
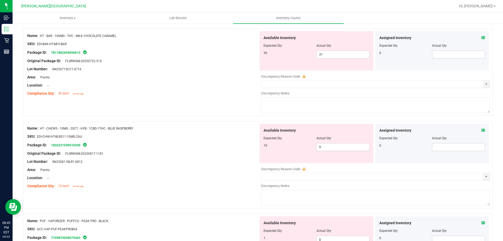
scroll to position [891, 0]
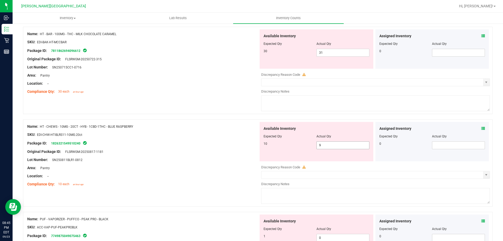
click at [340, 145] on span "9 9" at bounding box center [343, 145] width 53 height 8
click at [170, 176] on div "Location: --" at bounding box center [142, 176] width 231 height 6
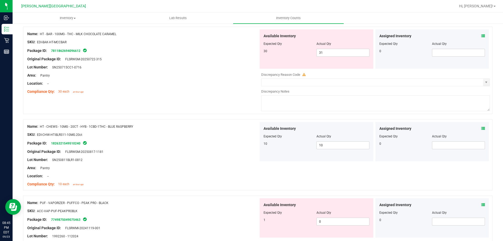
scroll to position [970, 0]
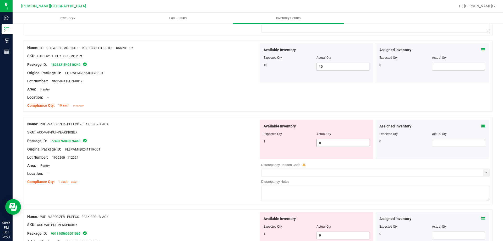
click at [356, 142] on span "0 0" at bounding box center [343, 143] width 53 height 8
click at [203, 164] on div "Area: Pantry" at bounding box center [142, 166] width 231 height 6
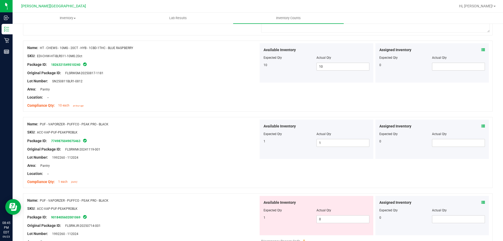
scroll to position [1101, 0]
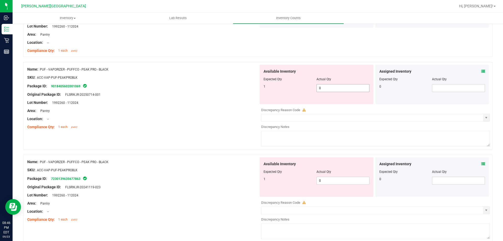
click at [361, 86] on span "0 0" at bounding box center [343, 88] width 53 height 8
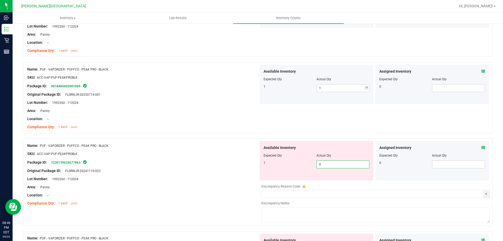
click at [330, 180] on div "Available Inventory Expected Qty Actual Qty 1 0 0" at bounding box center [374, 182] width 231 height 83
click at [216, 163] on div "Package ID: 7230139635677863" at bounding box center [142, 162] width 231 height 6
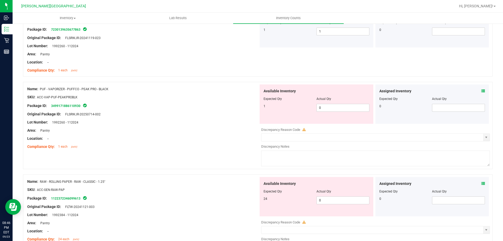
scroll to position [1284, 0]
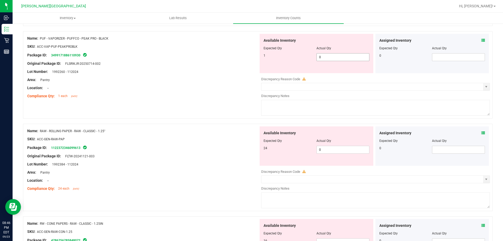
click at [326, 55] on span "0 0" at bounding box center [343, 57] width 53 height 8
click at [332, 147] on div "Available Inventory Expected Qty Actual Qty 24 0 0" at bounding box center [317, 145] width 114 height 39
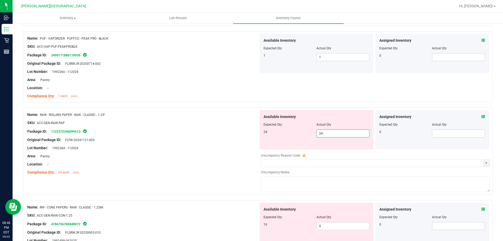
click at [204, 225] on div "Name: RW - CONE PAPERS - RAW - CLASSIC - 1.25IN SKU: ACC-GEN-RAW-CON-1.25 Packa…" at bounding box center [142, 236] width 231 height 67
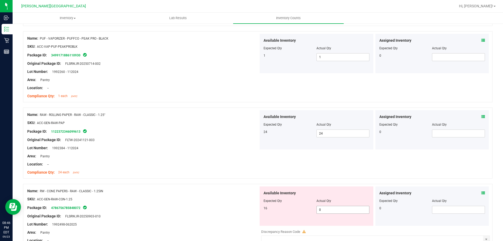
click at [332, 209] on span "0 0" at bounding box center [343, 210] width 53 height 8
click at [175, 208] on div "Package ID: 4786756785848072" at bounding box center [142, 207] width 231 height 6
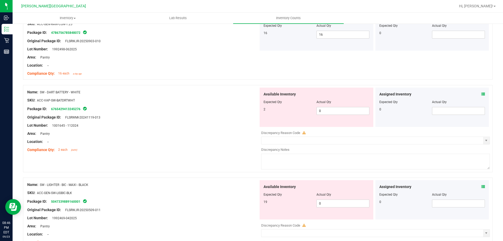
scroll to position [1494, 0]
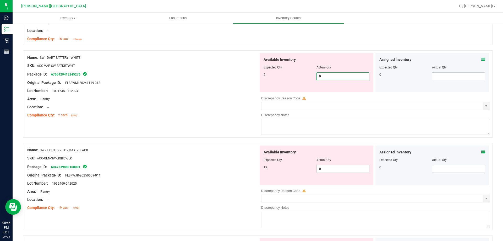
click at [326, 77] on span "0 0" at bounding box center [343, 76] width 53 height 8
click at [324, 166] on div "Available Inventory Expected Qty Actual Qty 19 0 0" at bounding box center [317, 164] width 114 height 39
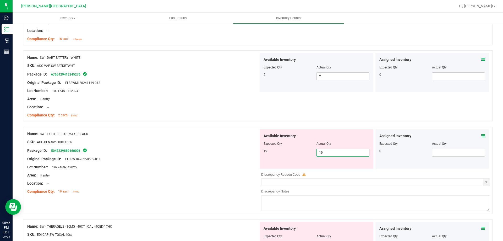
click at [205, 177] on div "Area: Pantry" at bounding box center [142, 175] width 231 height 6
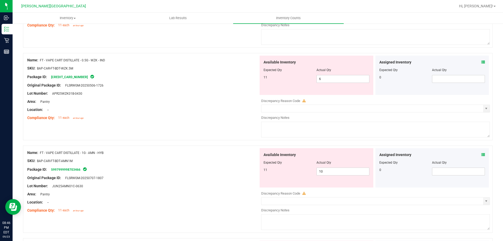
scroll to position [0, 0]
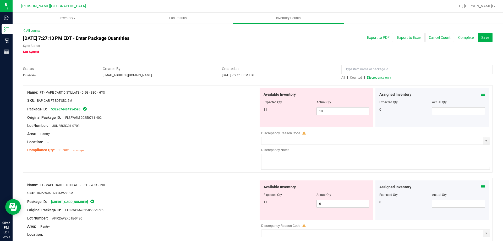
click at [381, 77] on span "Discrepancy only" at bounding box center [379, 78] width 24 height 4
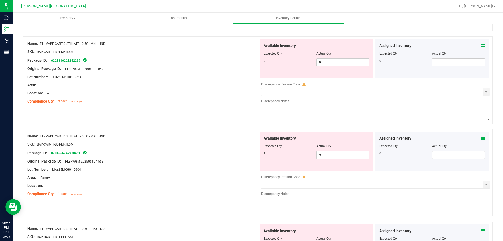
scroll to position [1520, 0]
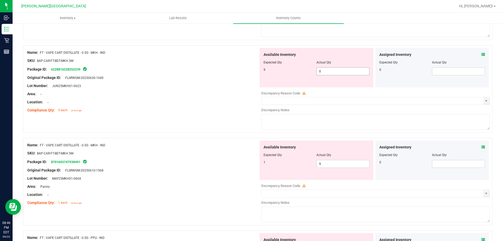
click at [343, 73] on span "0 0" at bounding box center [343, 71] width 53 height 8
click at [354, 168] on div "Available Inventory Expected Qty Actual Qty 1 9 9" at bounding box center [374, 181] width 231 height 83
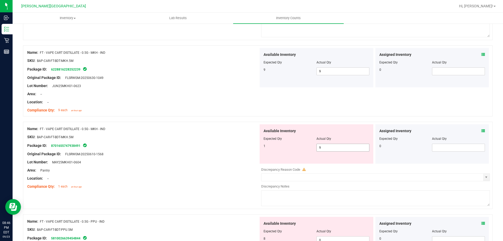
click at [354, 148] on span "9 9" at bounding box center [343, 148] width 53 height 8
click at [163, 145] on div "Package ID: 8701655747938491" at bounding box center [142, 145] width 231 height 6
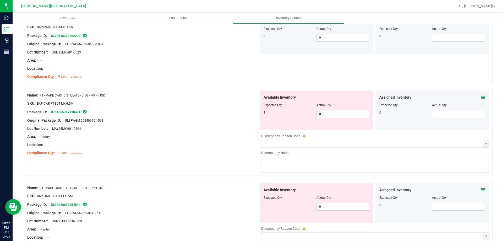
scroll to position [1599, 0]
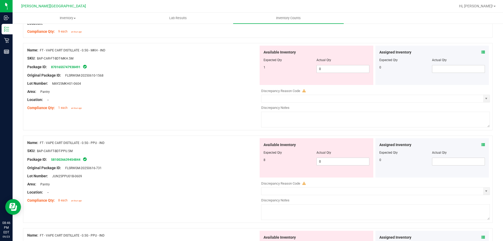
click at [230, 170] on div "Original Package ID: FLSRWGM-20250616-731" at bounding box center [142, 168] width 231 height 6
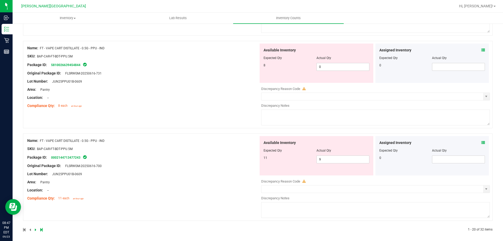
scroll to position [1696, 0]
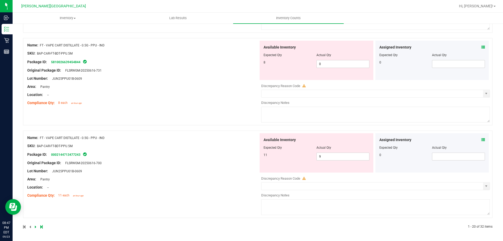
click at [35, 227] on icon at bounding box center [36, 226] width 2 height 3
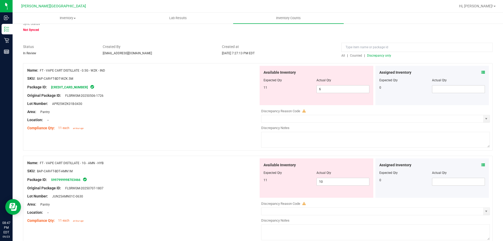
scroll to position [0, 0]
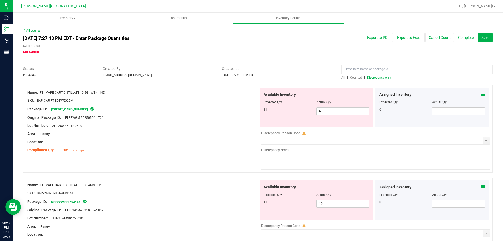
click at [384, 79] on span "Discrepancy only" at bounding box center [379, 78] width 24 height 4
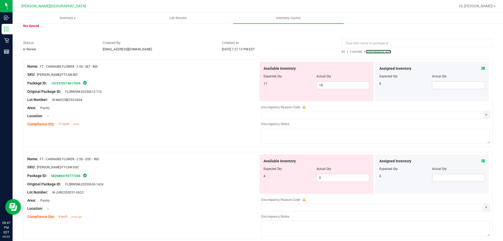
scroll to position [26, 0]
